Goal: Find specific page/section: Find specific page/section

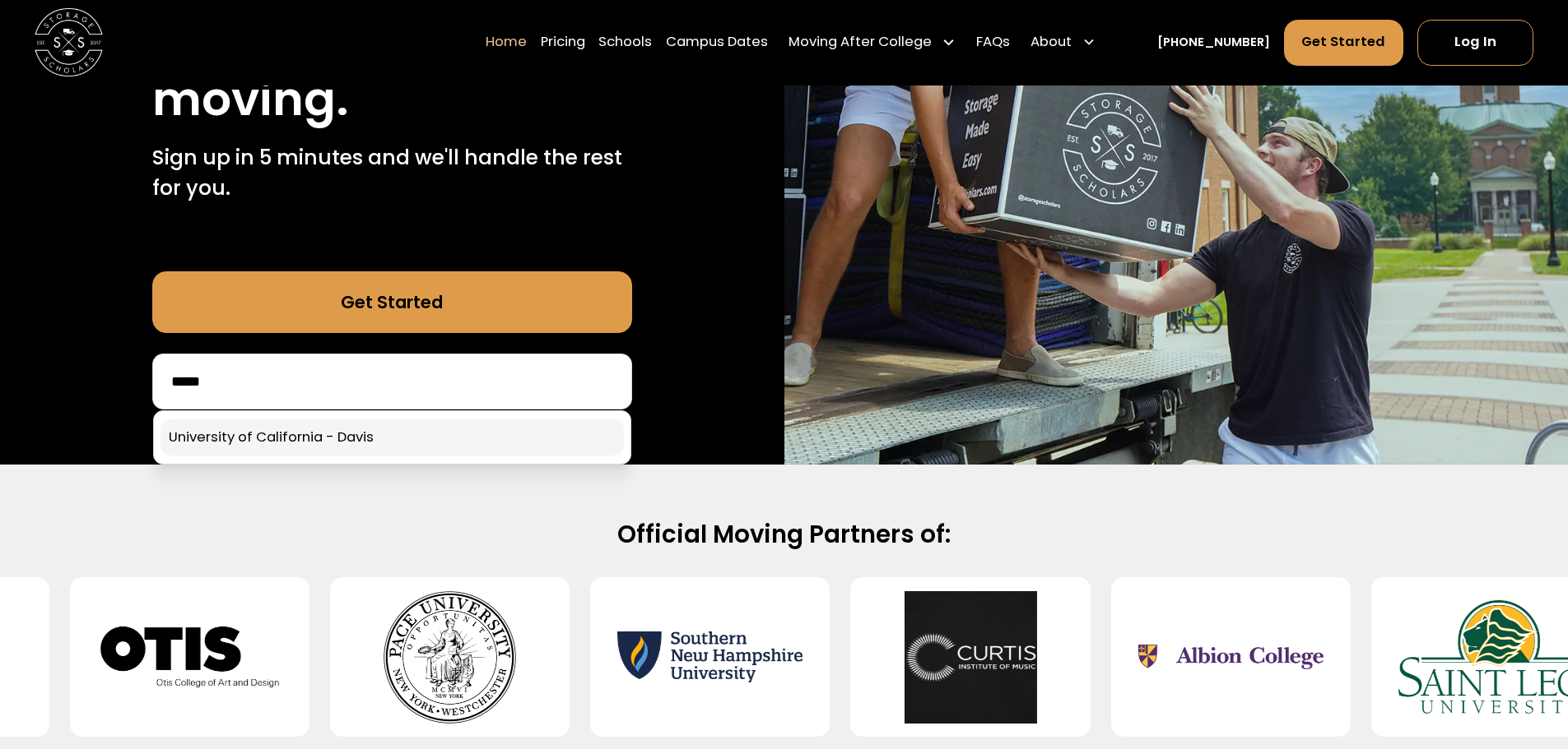
type input "*****"
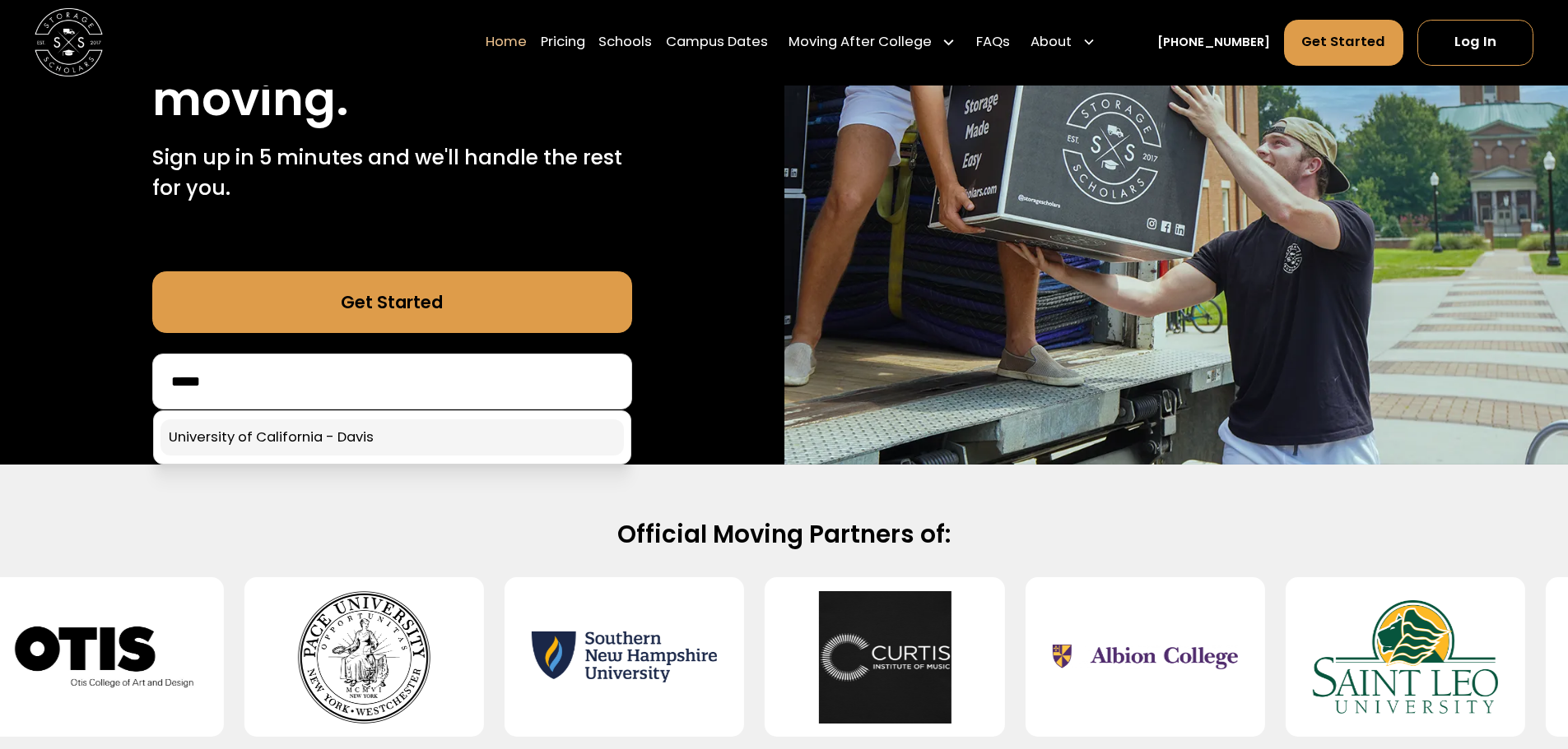
click at [530, 432] on link at bounding box center [392, 437] width 464 height 36
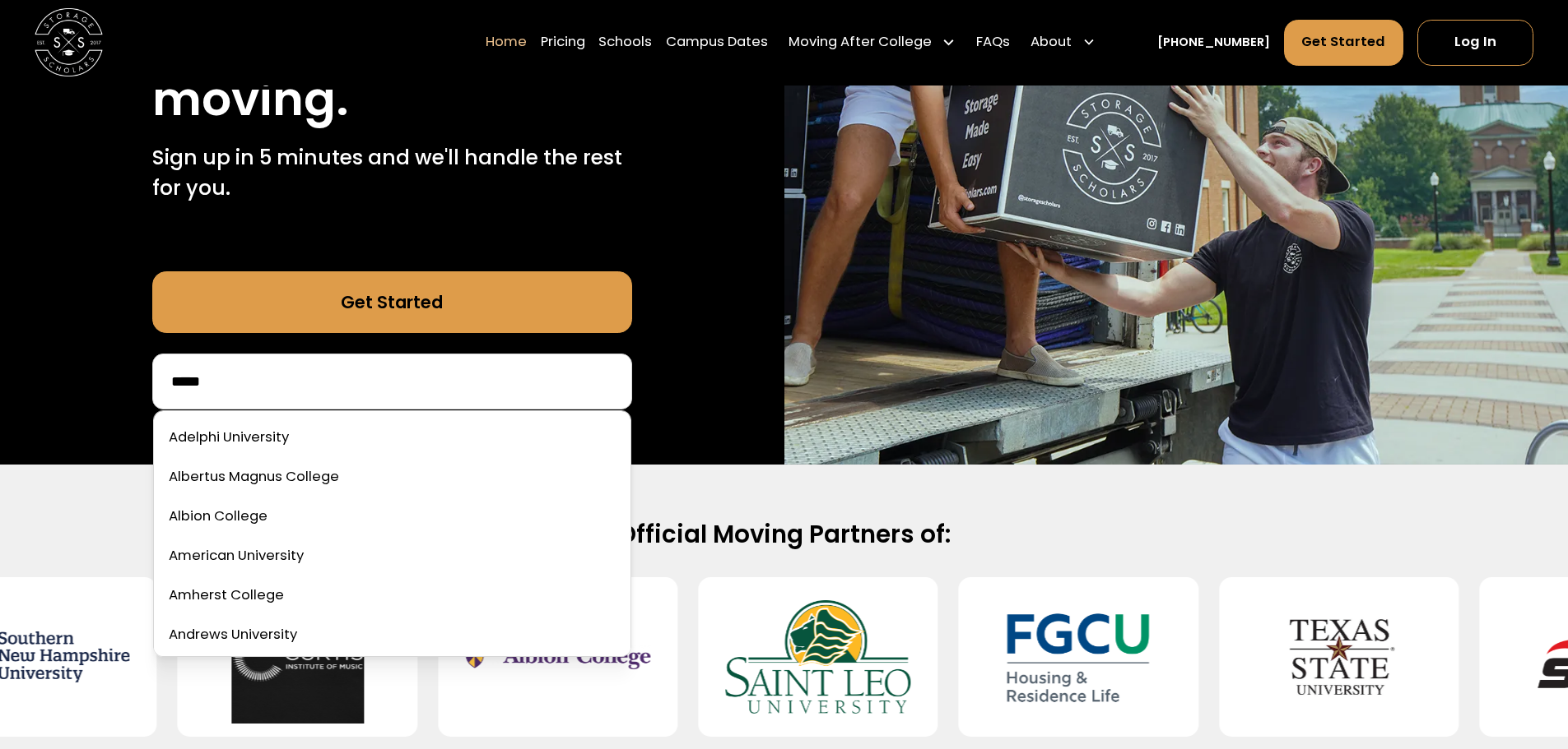
click at [595, 392] on input "*****" at bounding box center [392, 382] width 445 height 28
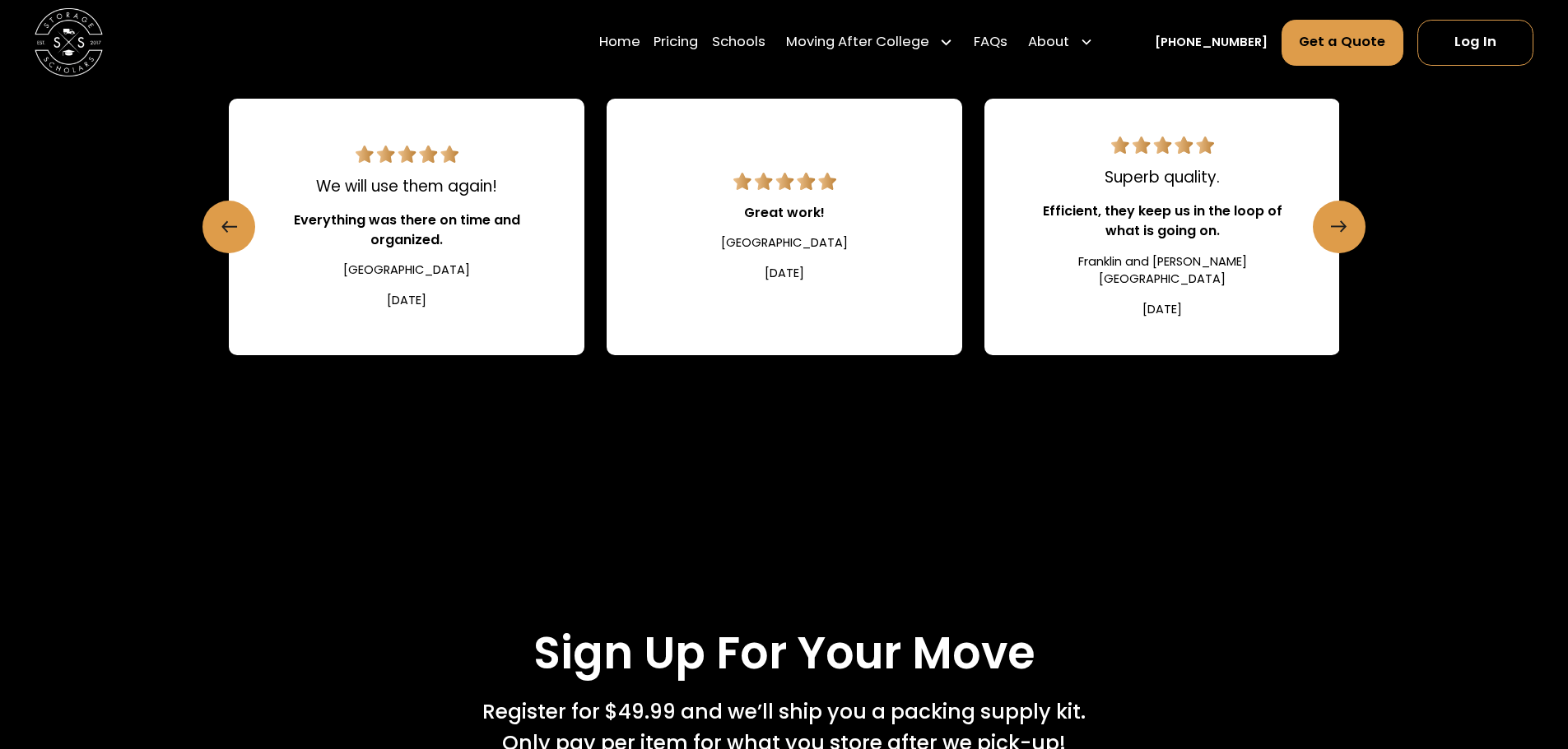
scroll to position [2301, 0]
